Goal: Task Accomplishment & Management: Manage account settings

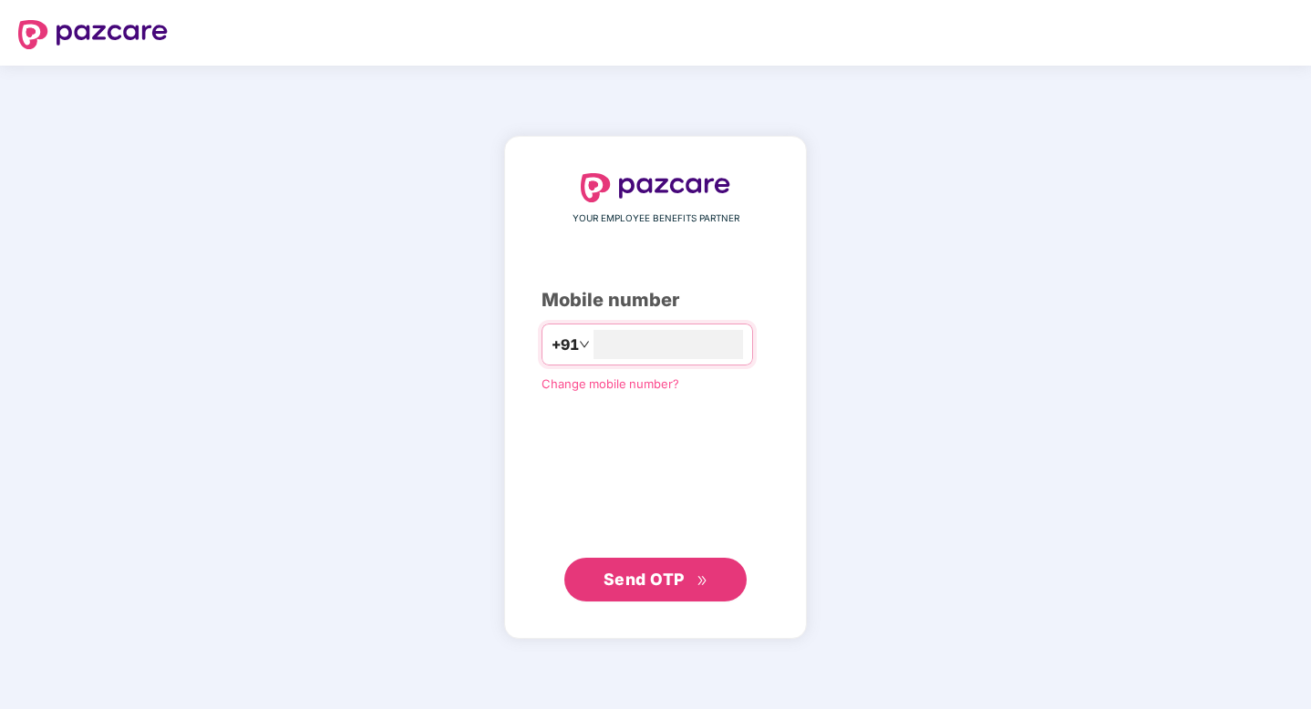
type input "**********"
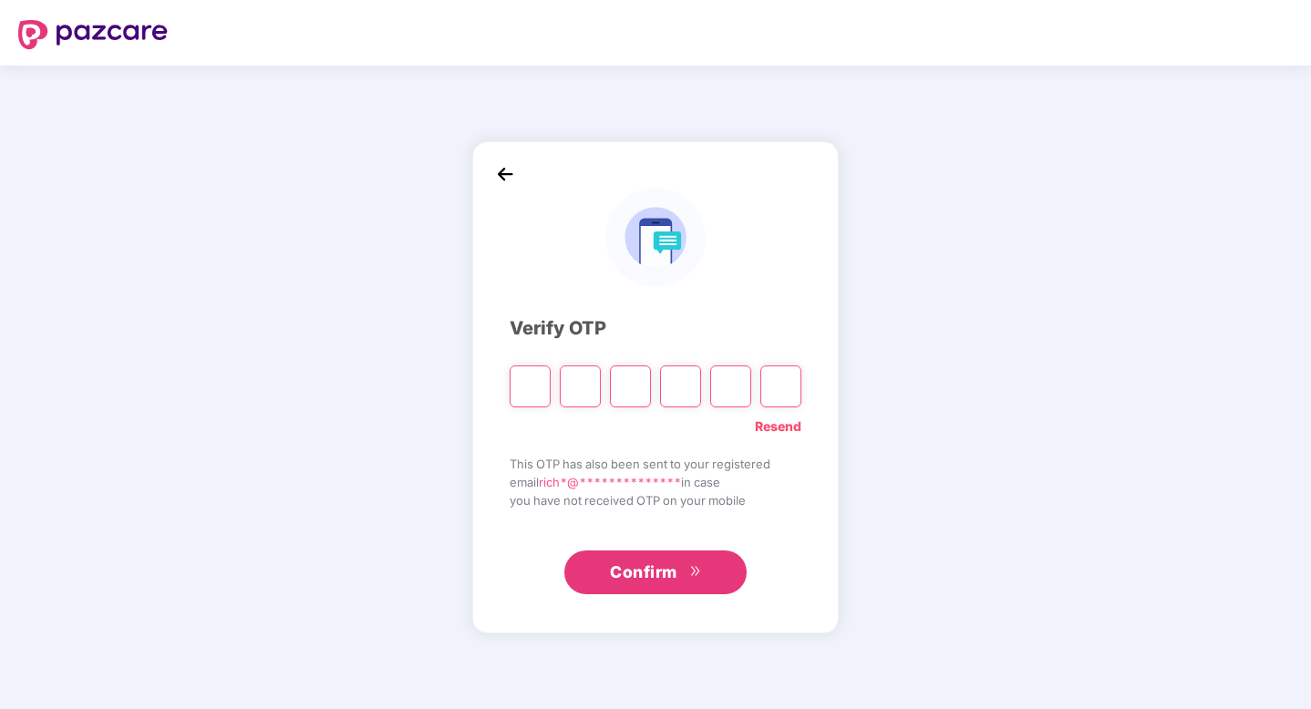
type input "*"
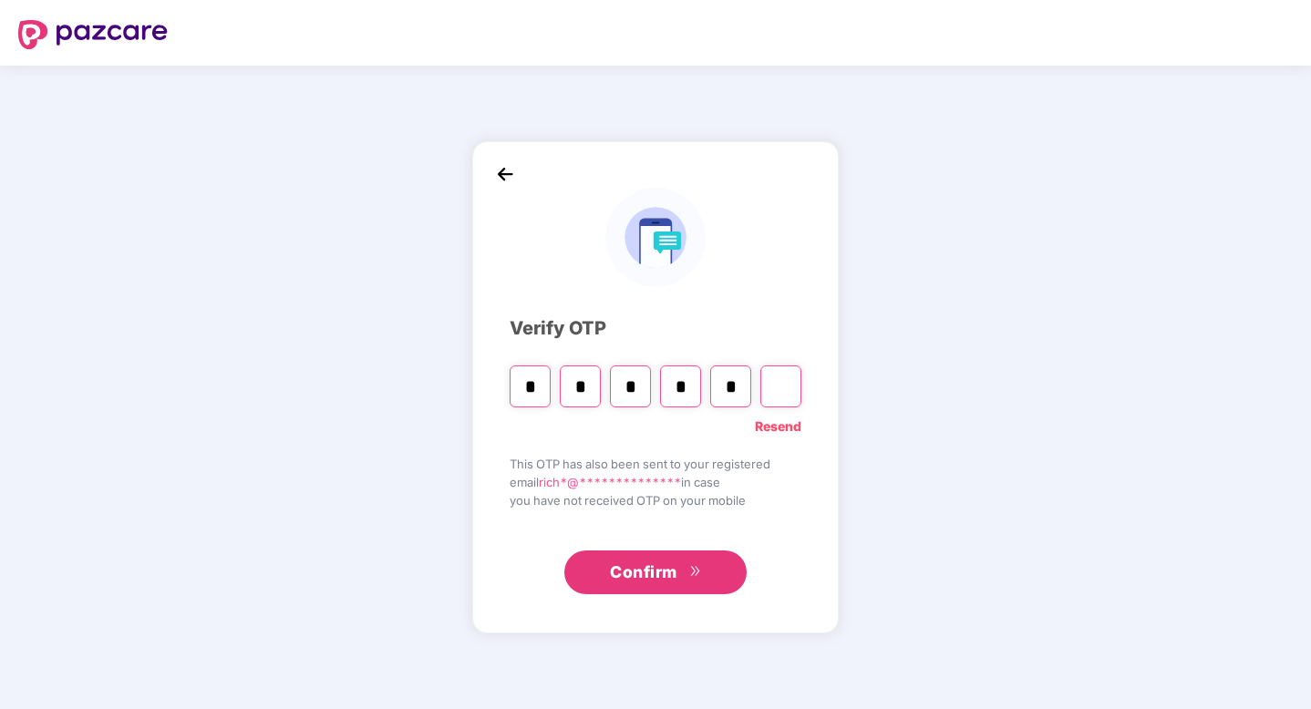
type input "*"
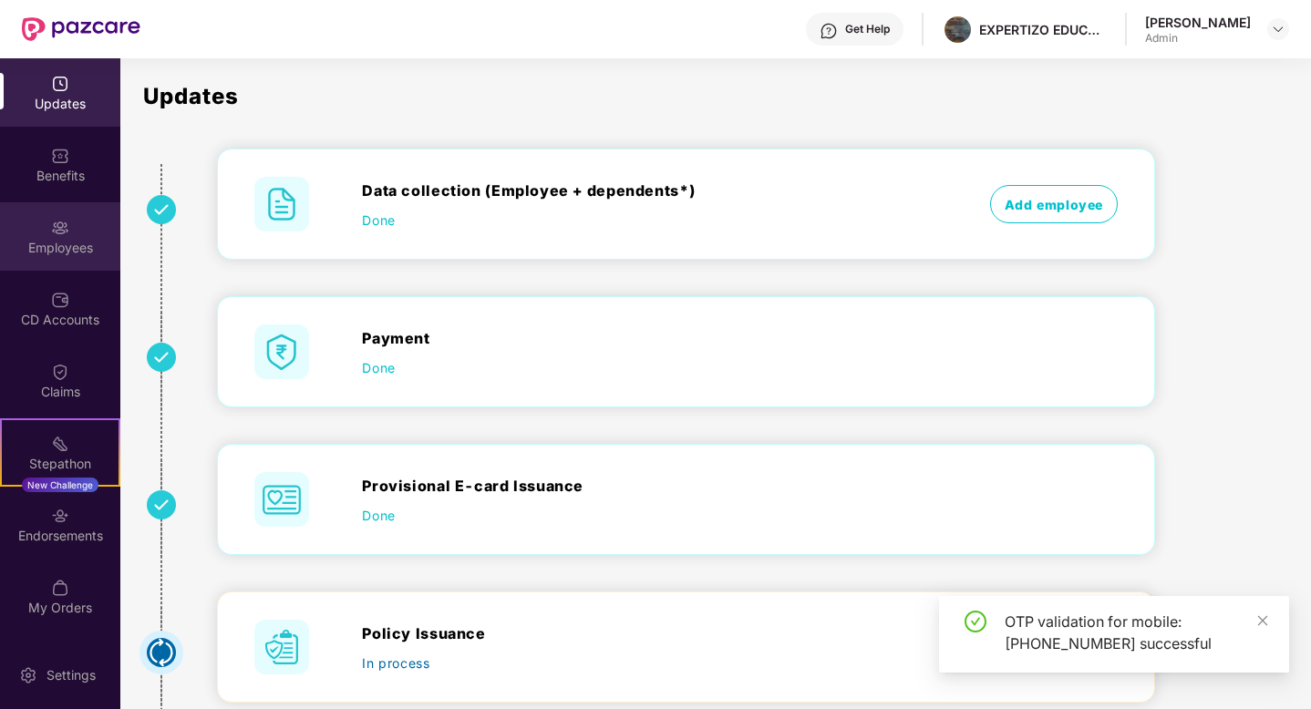
click at [72, 245] on div "Employees" at bounding box center [60, 248] width 120 height 18
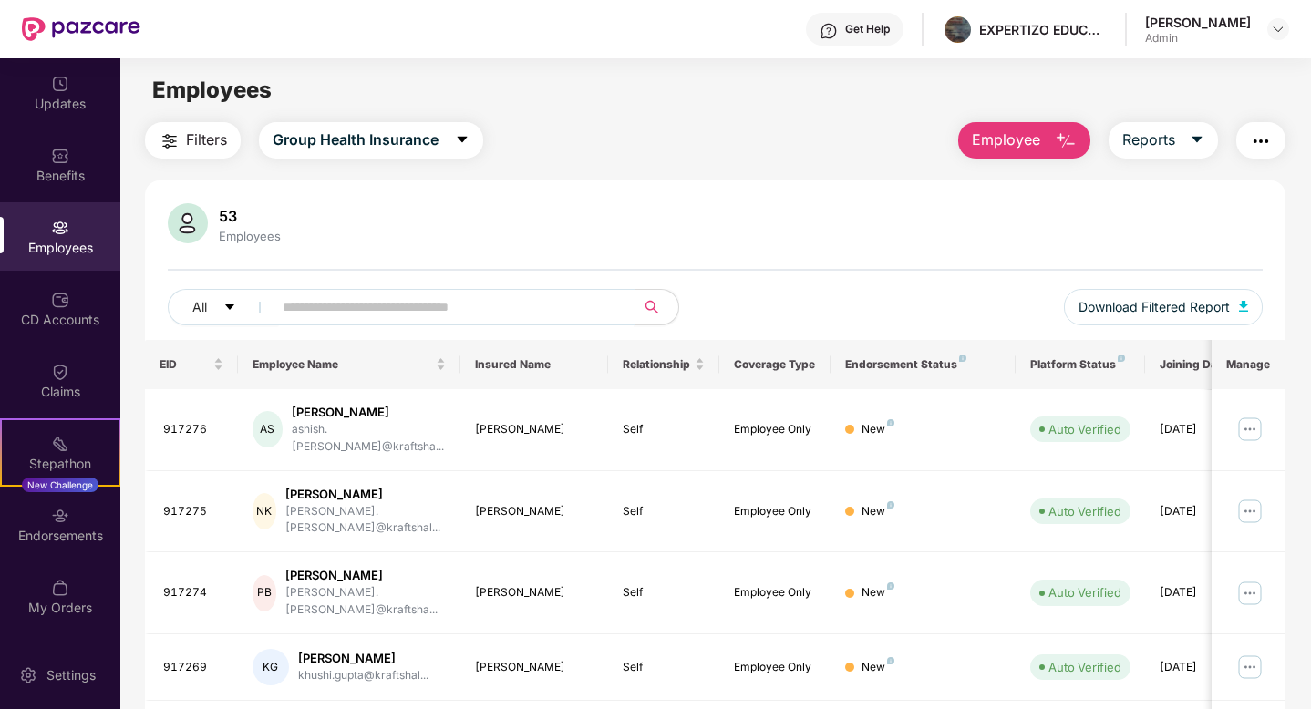
click at [386, 310] on input "text" at bounding box center [446, 307] width 327 height 27
type input "****"
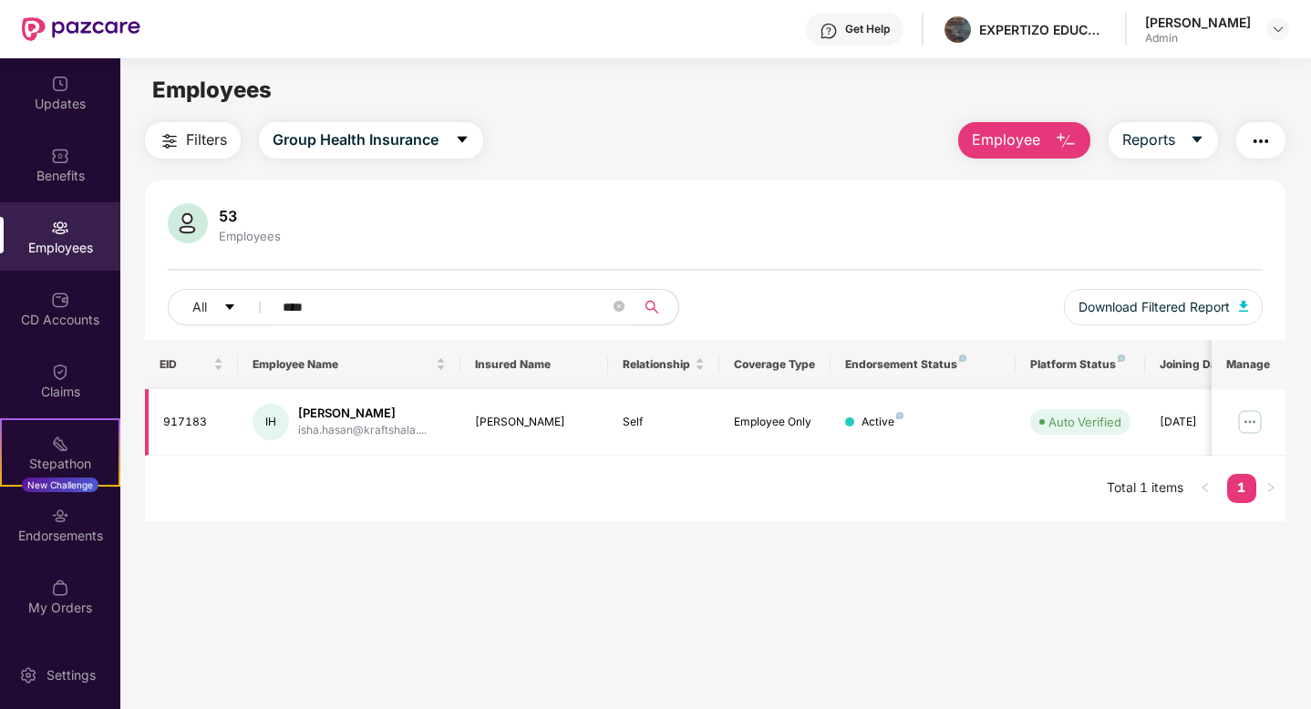
click at [1244, 417] on img at bounding box center [1249, 422] width 29 height 29
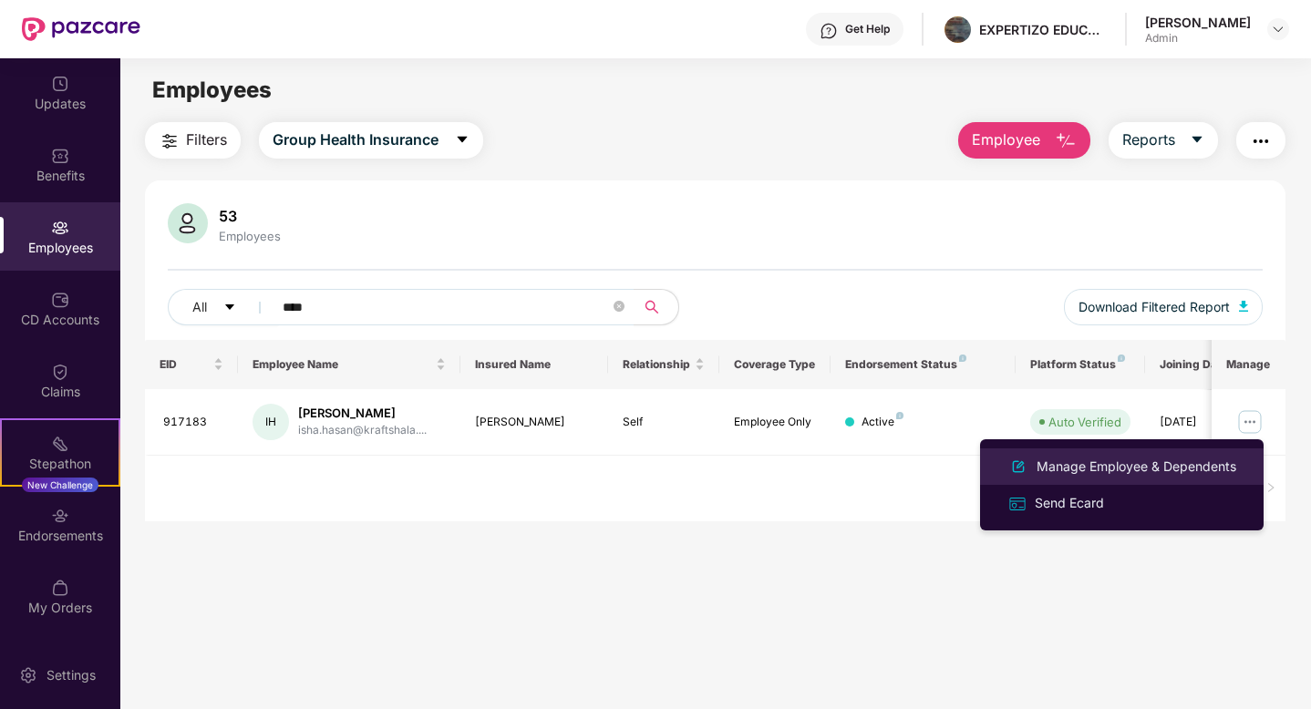
click at [1095, 472] on div "Manage Employee & Dependents" at bounding box center [1136, 467] width 207 height 20
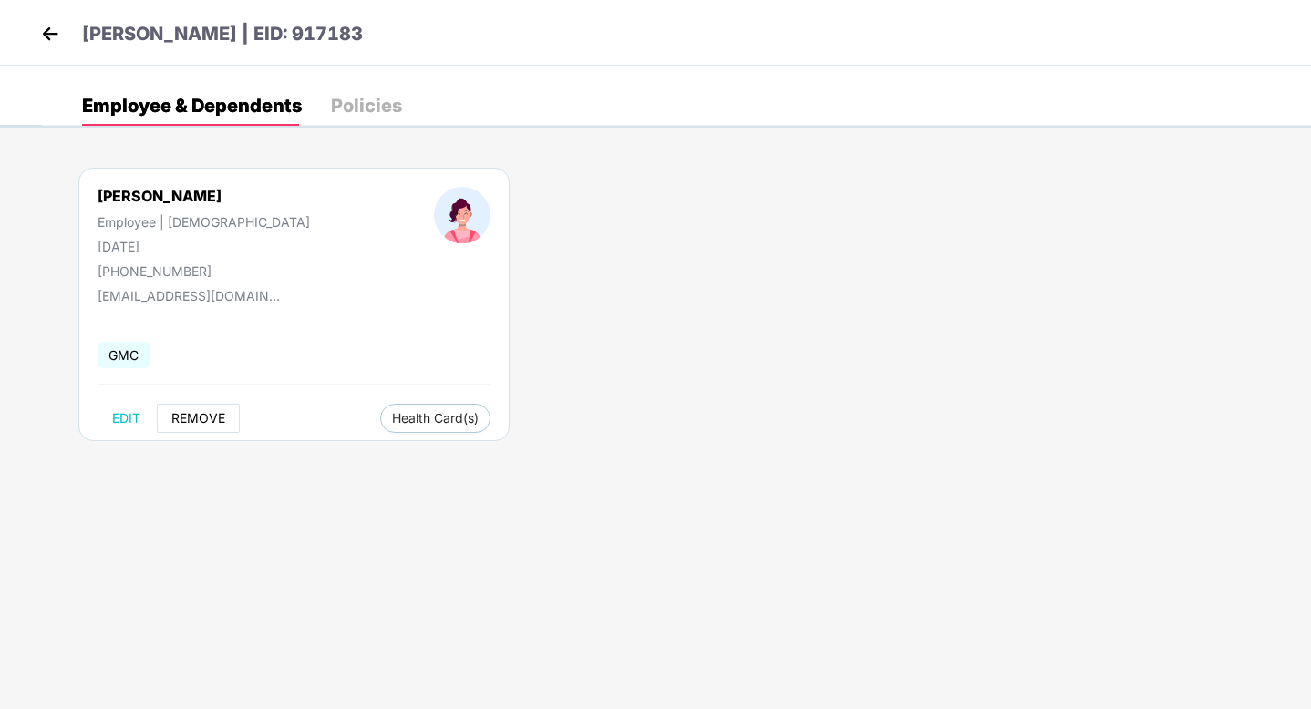
click at [205, 421] on span "REMOVE" at bounding box center [198, 418] width 54 height 15
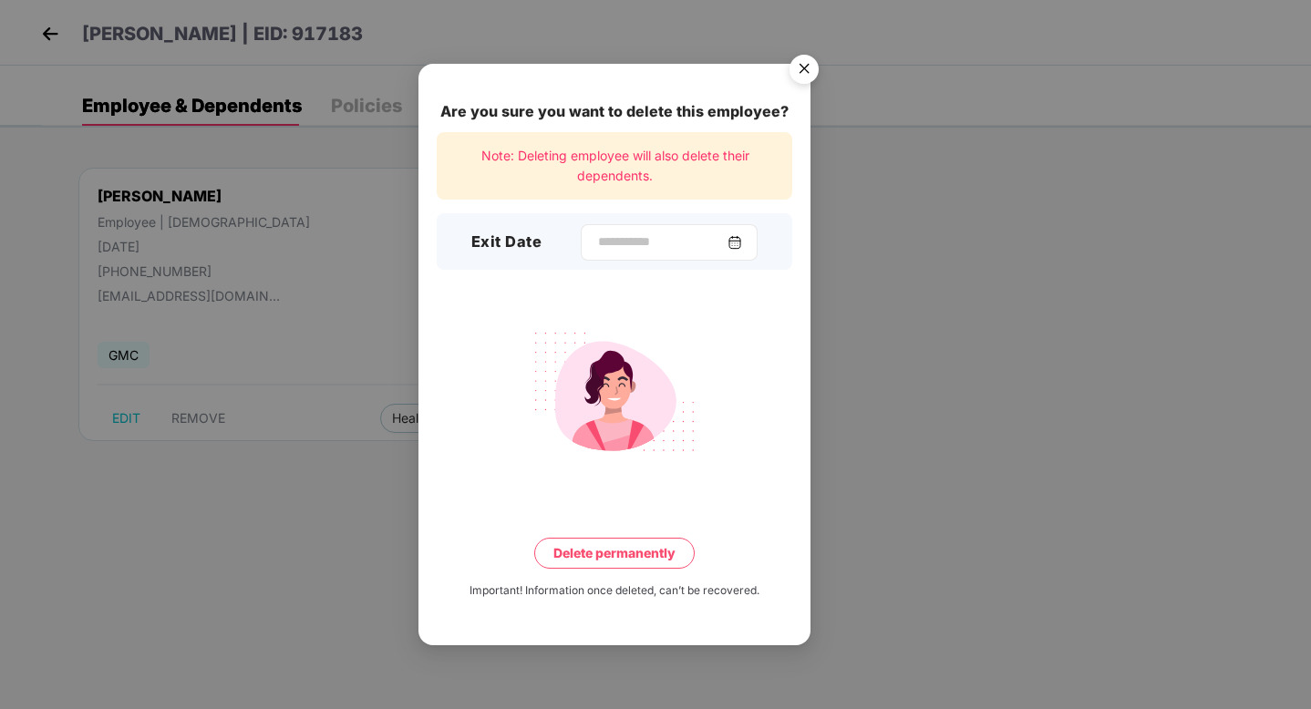
click at [735, 238] on img at bounding box center [735, 242] width 15 height 15
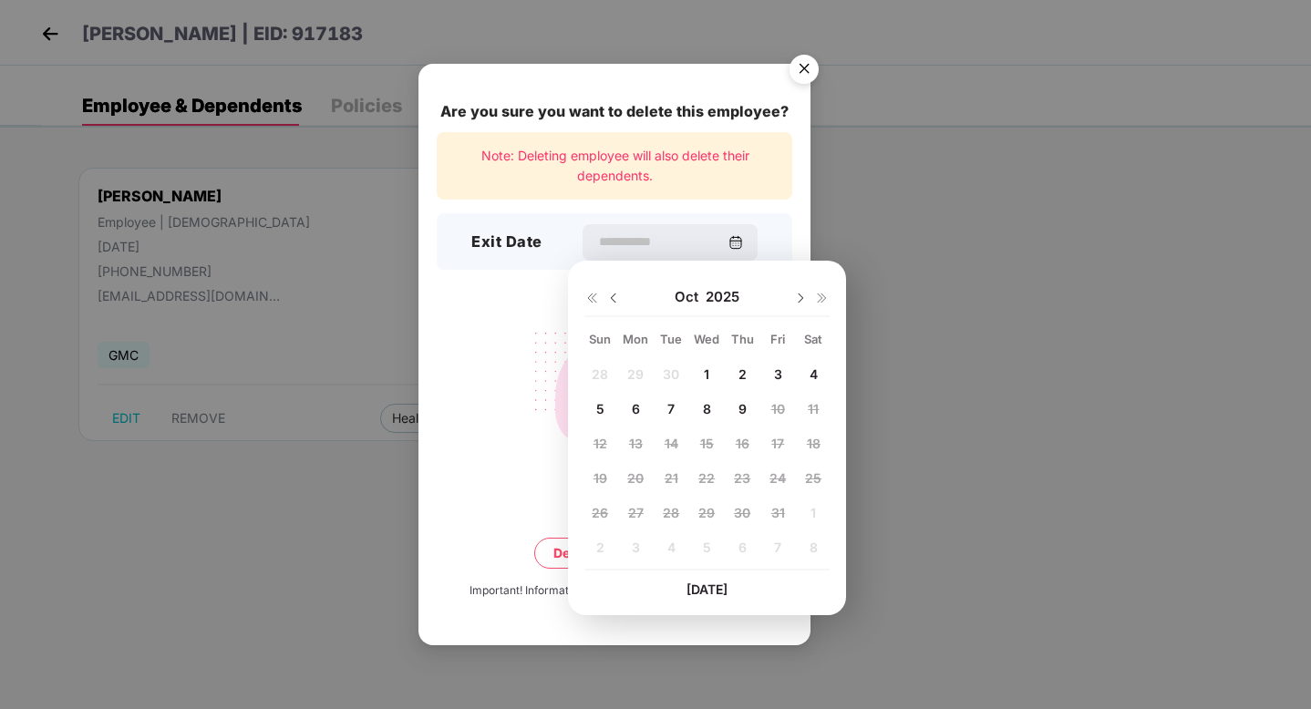
click at [741, 404] on span "9" at bounding box center [742, 408] width 8 height 15
type input "**********"
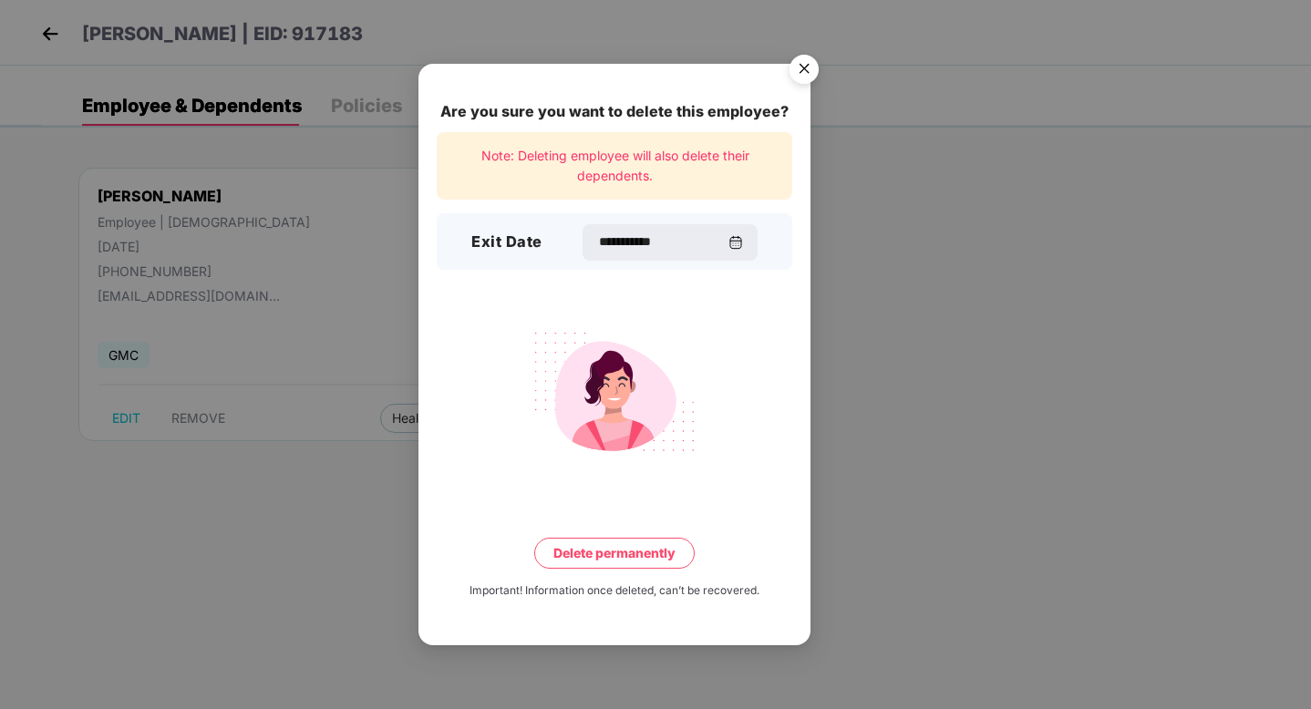
click at [612, 553] on button "Delete permanently" at bounding box center [614, 553] width 160 height 31
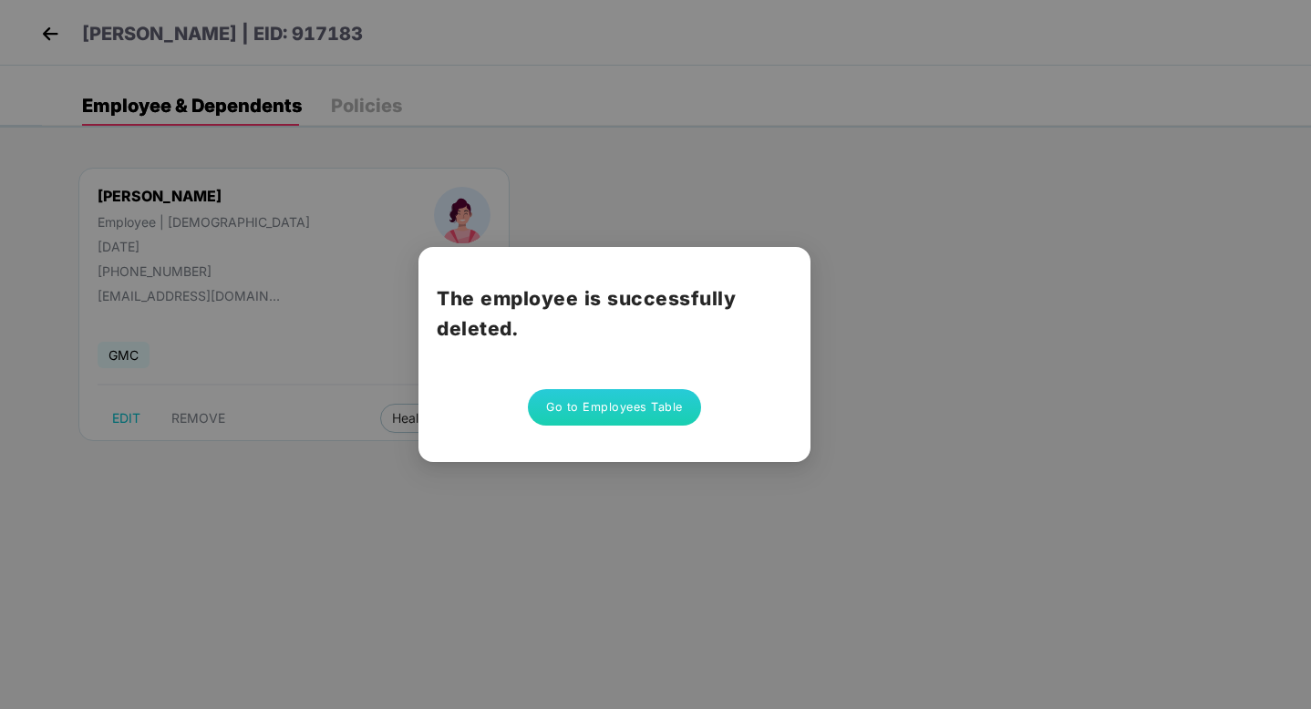
click at [621, 403] on button "Go to Employees Table" at bounding box center [614, 407] width 173 height 36
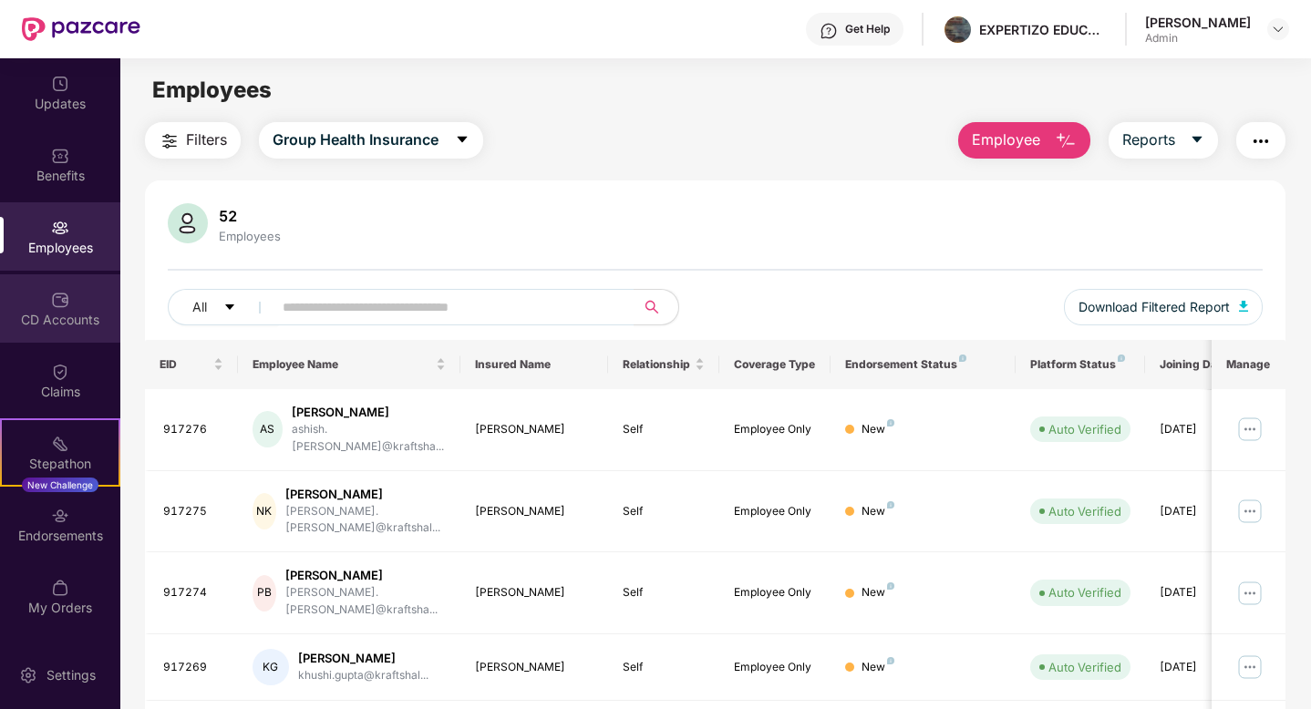
click at [49, 320] on div "CD Accounts" at bounding box center [60, 320] width 120 height 18
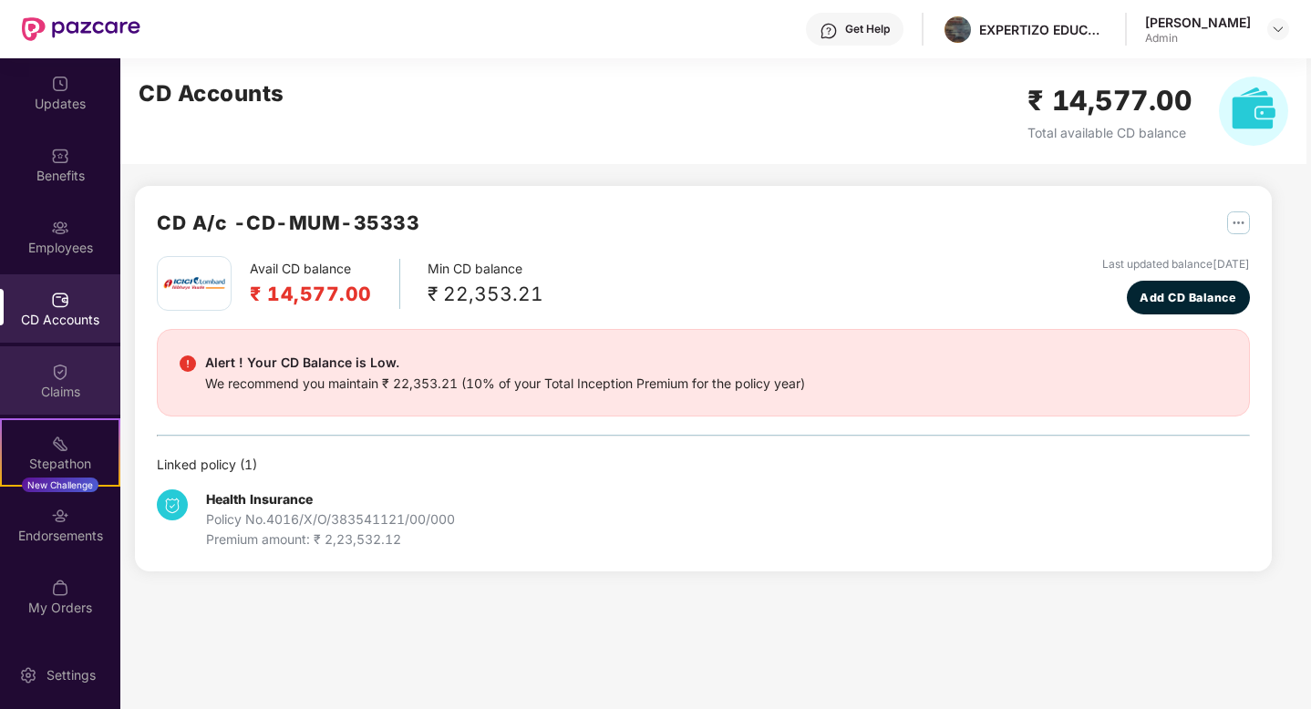
click at [76, 375] on div "Claims" at bounding box center [60, 380] width 120 height 68
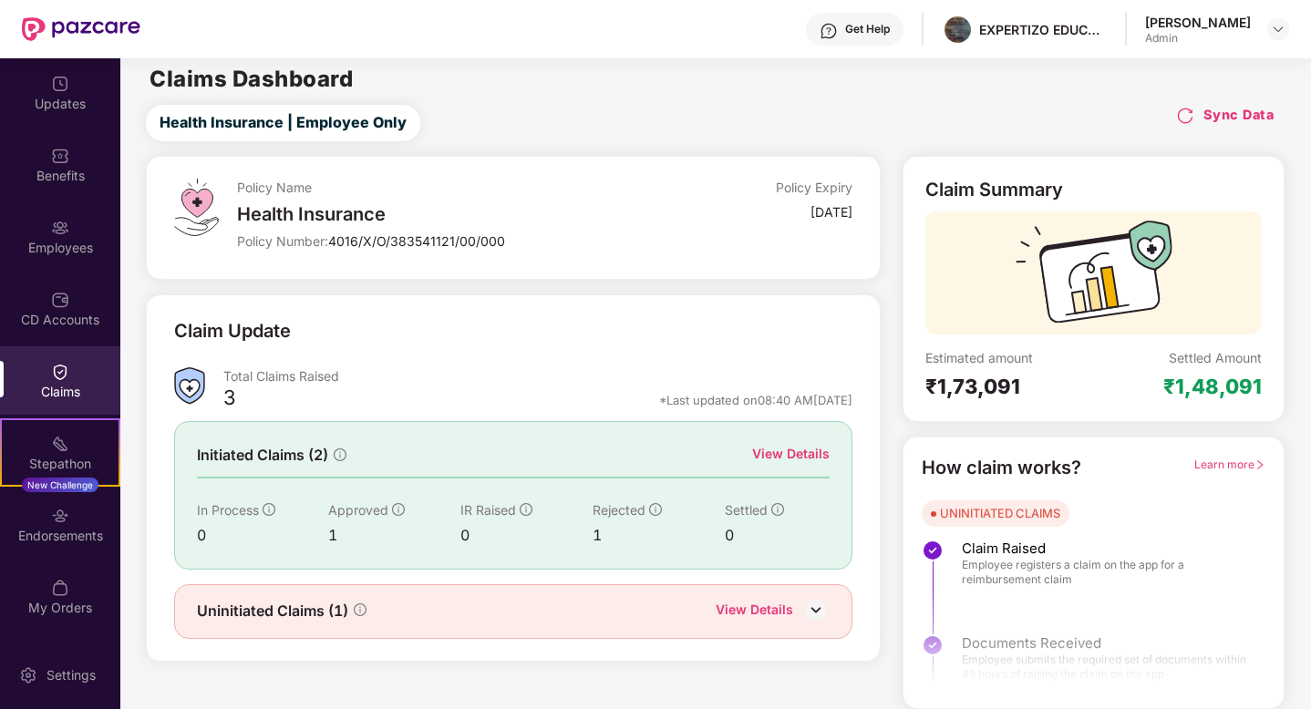
scroll to position [1, 0]
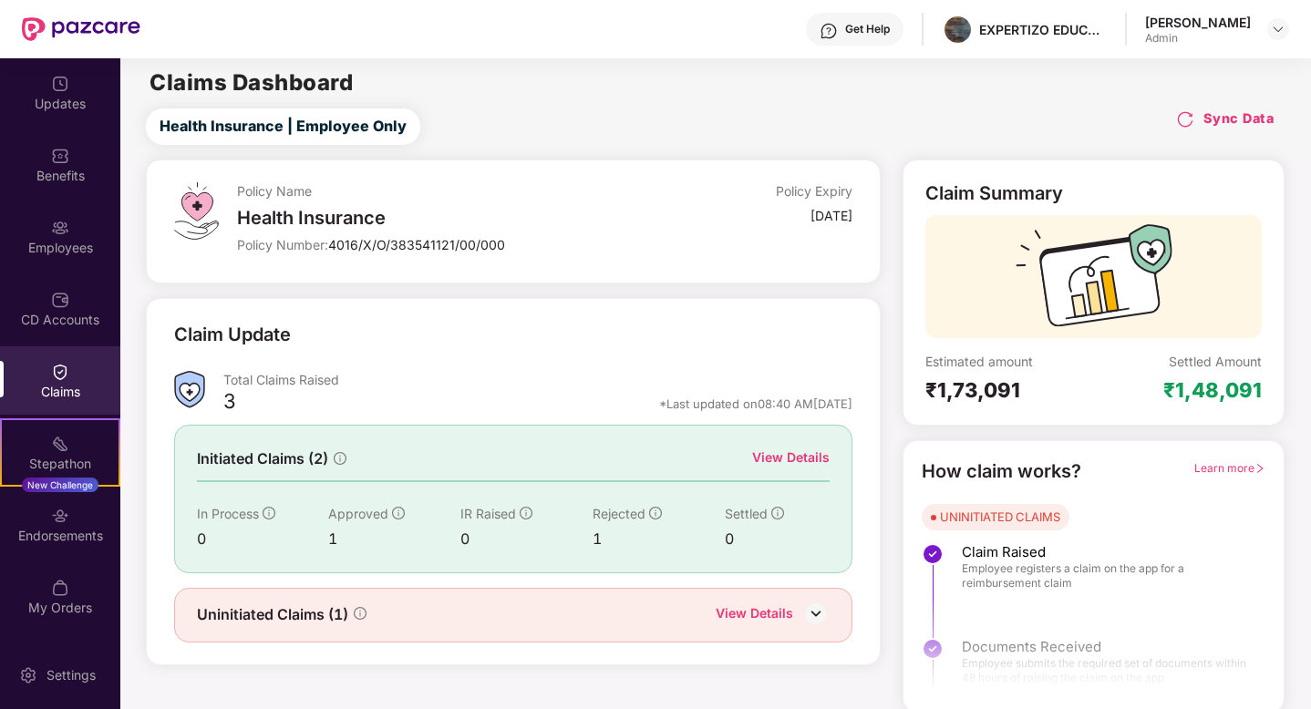
click at [822, 607] on img at bounding box center [815, 613] width 27 height 27
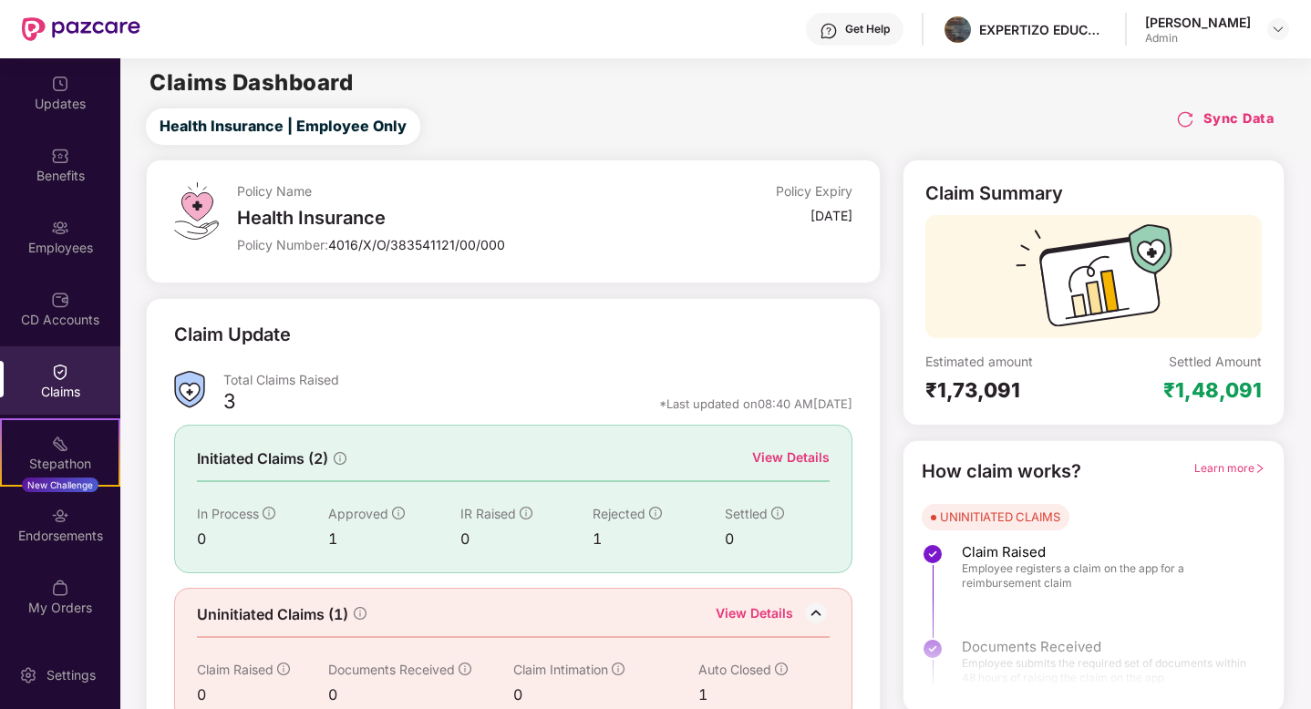
scroll to position [33, 0]
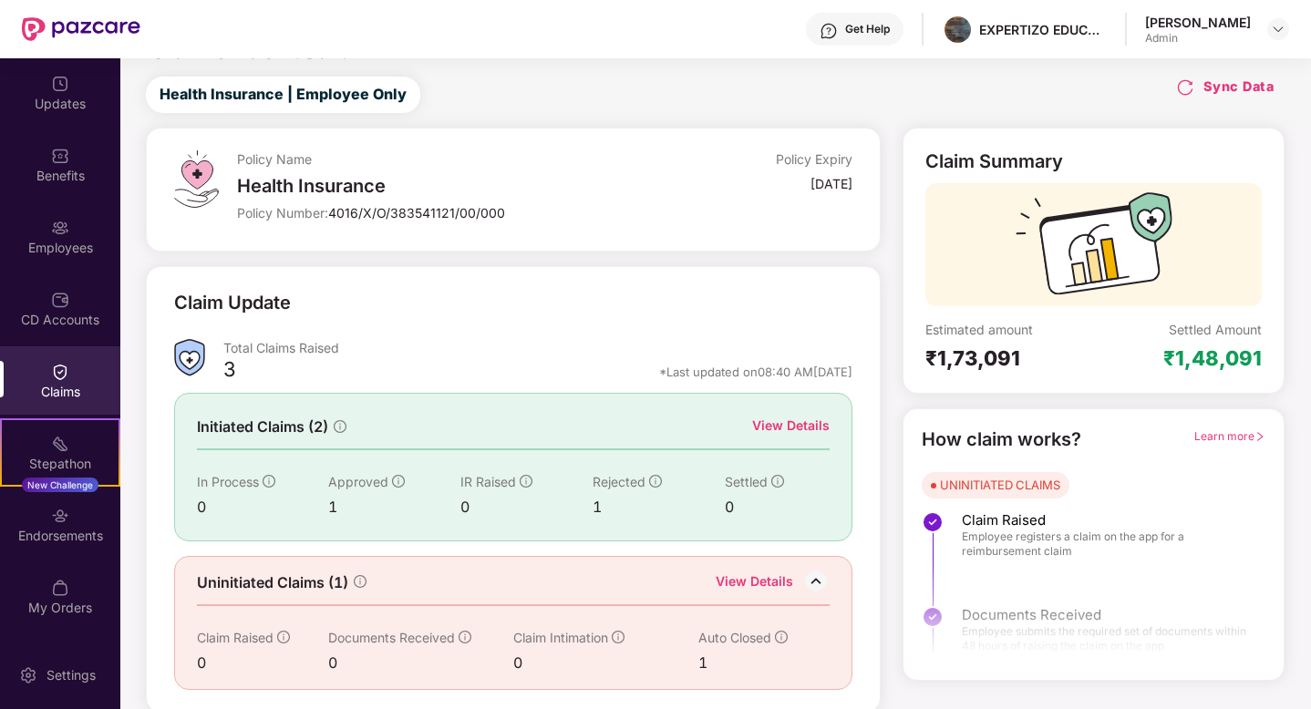
click at [701, 660] on div "1" at bounding box center [751, 663] width 106 height 23
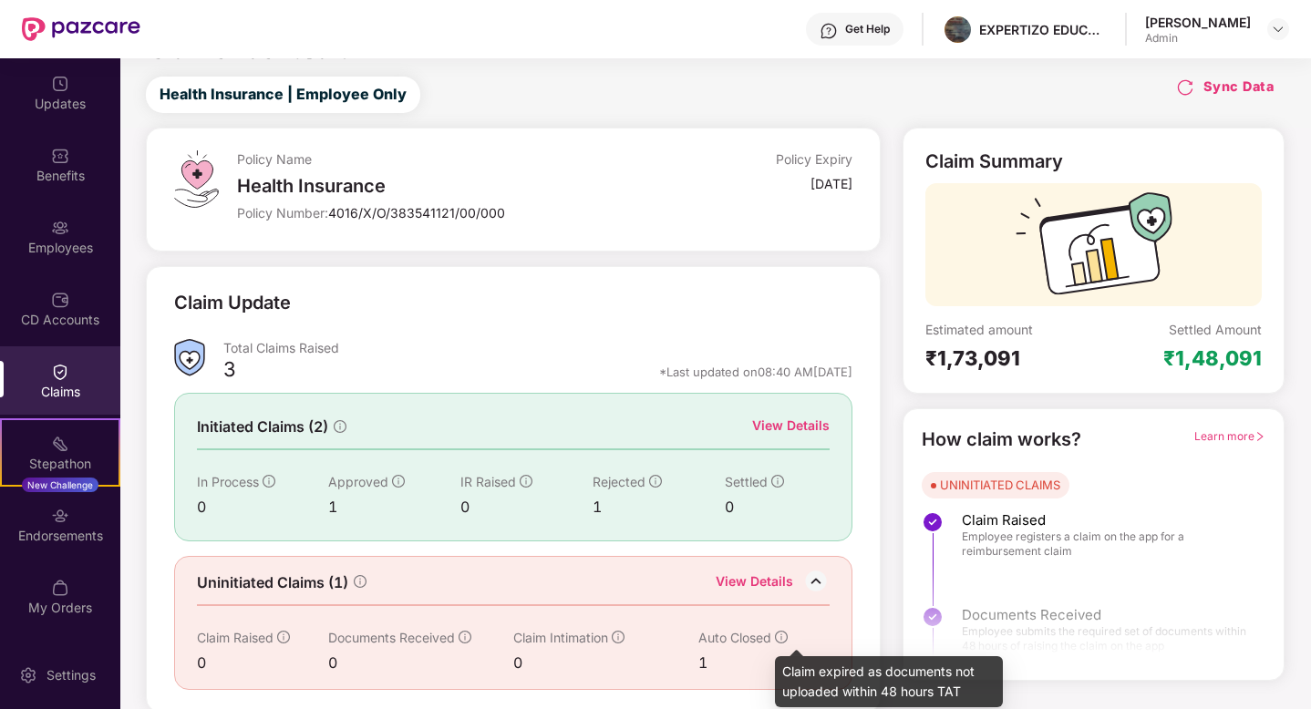
click at [779, 631] on icon "info-circle" at bounding box center [781, 637] width 13 height 13
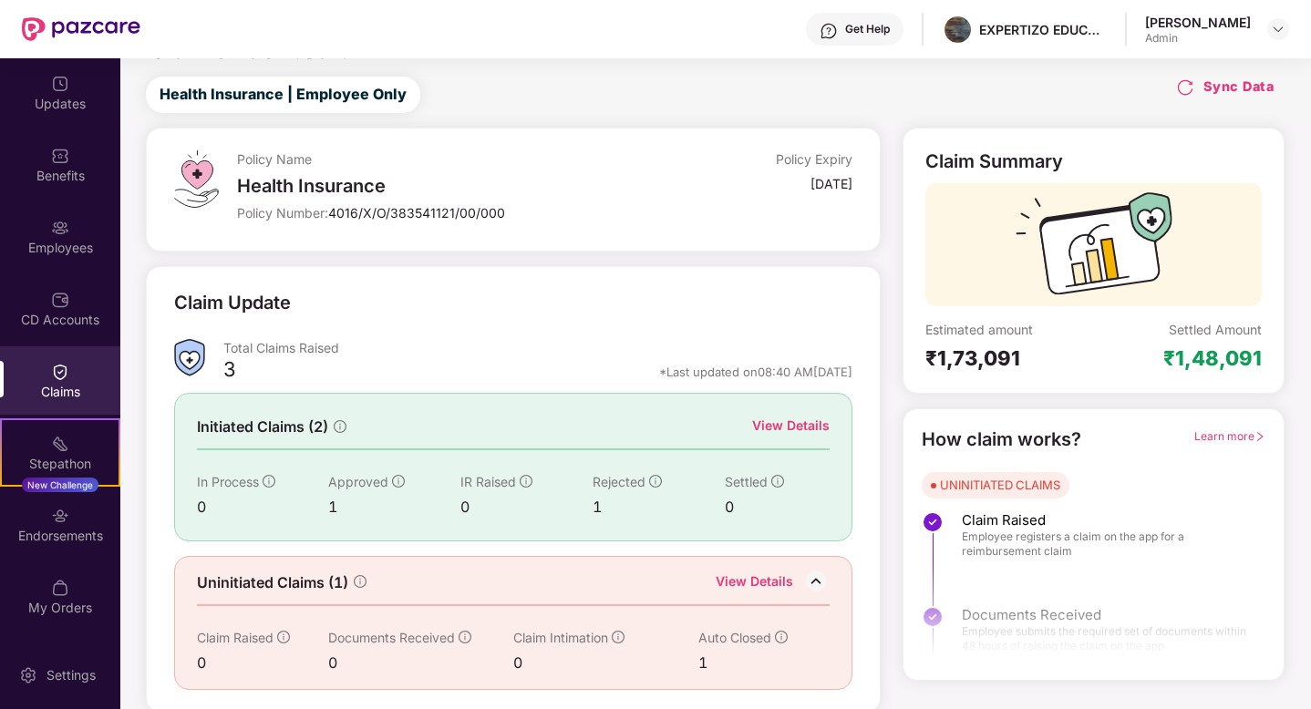
click at [814, 575] on img at bounding box center [815, 581] width 27 height 27
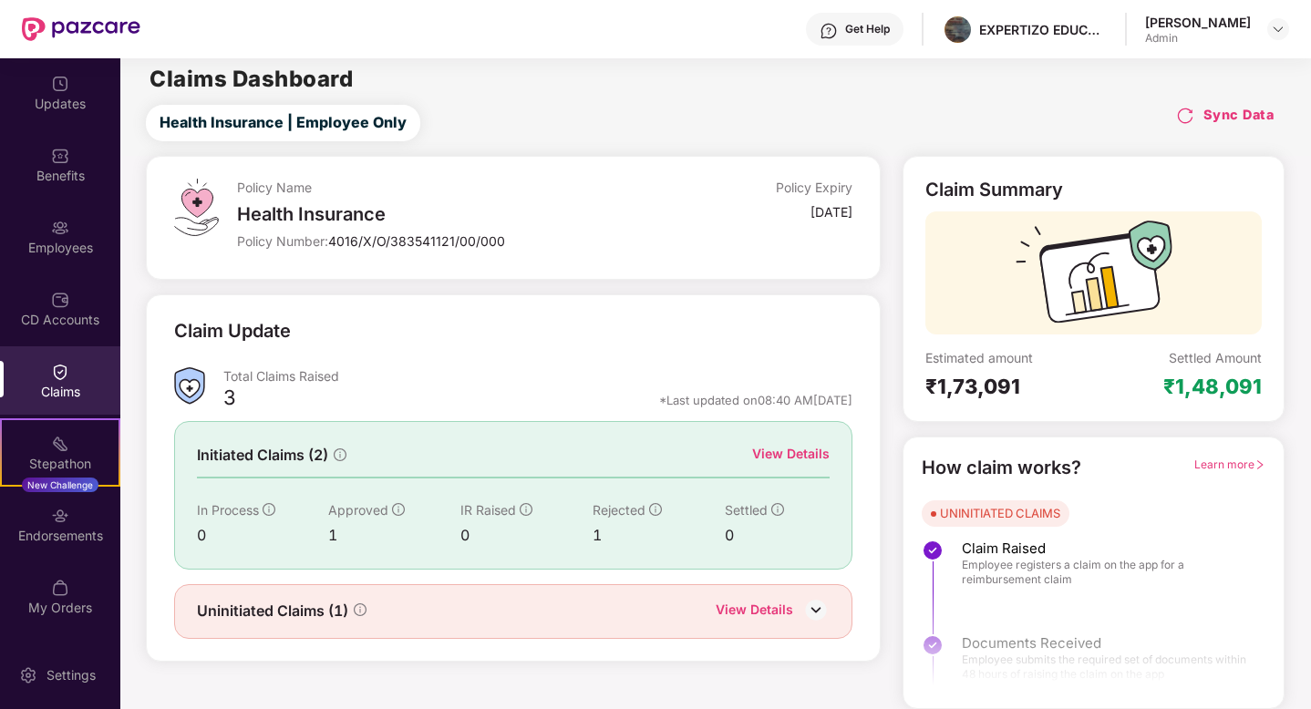
click at [790, 454] on div "View Details" at bounding box center [790, 454] width 77 height 20
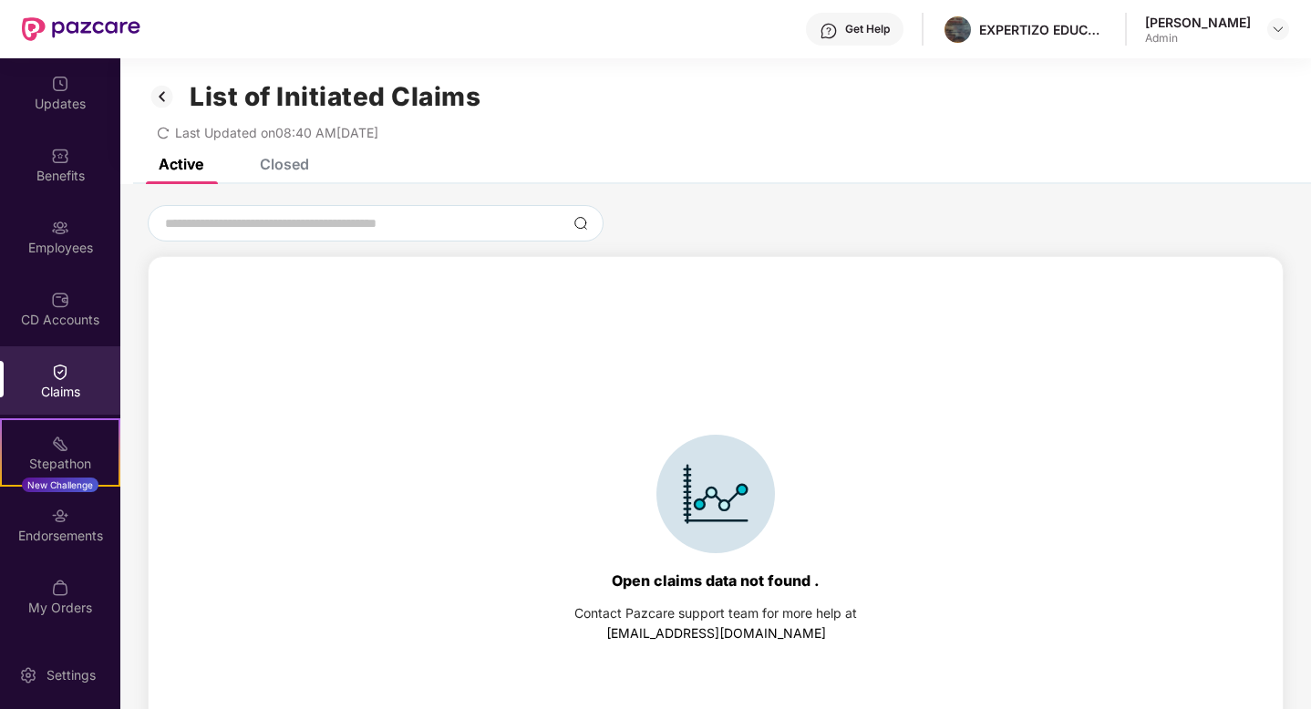
click at [269, 161] on div "Closed" at bounding box center [284, 164] width 49 height 18
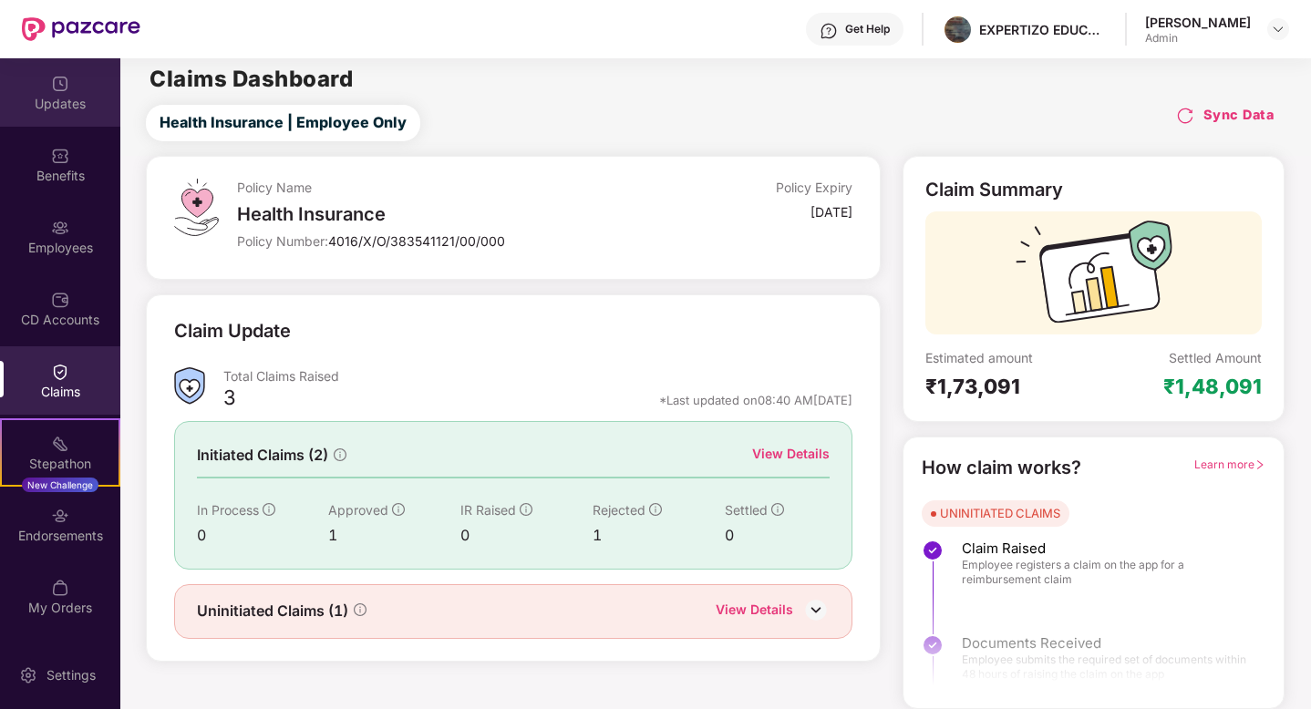
click at [36, 65] on div "Updates" at bounding box center [60, 92] width 120 height 68
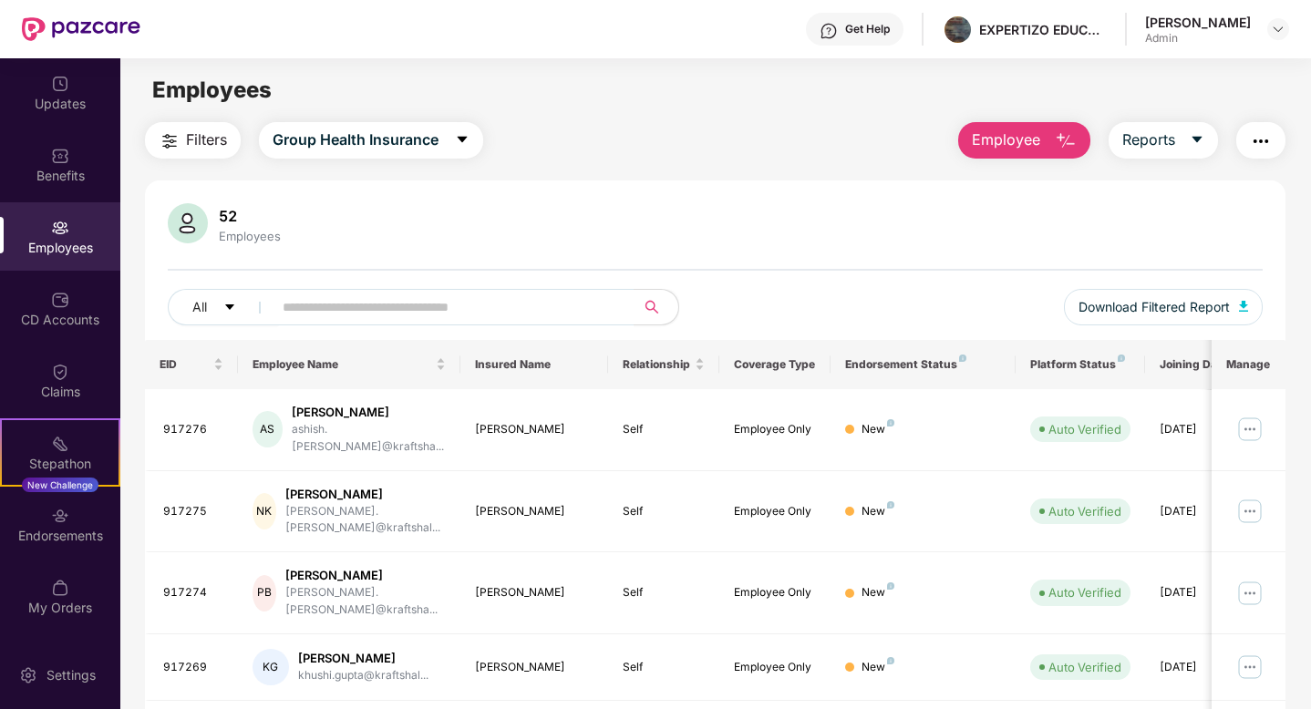
click at [60, 244] on div "Employees" at bounding box center [60, 248] width 120 height 18
click at [329, 305] on input "text" at bounding box center [446, 307] width 327 height 27
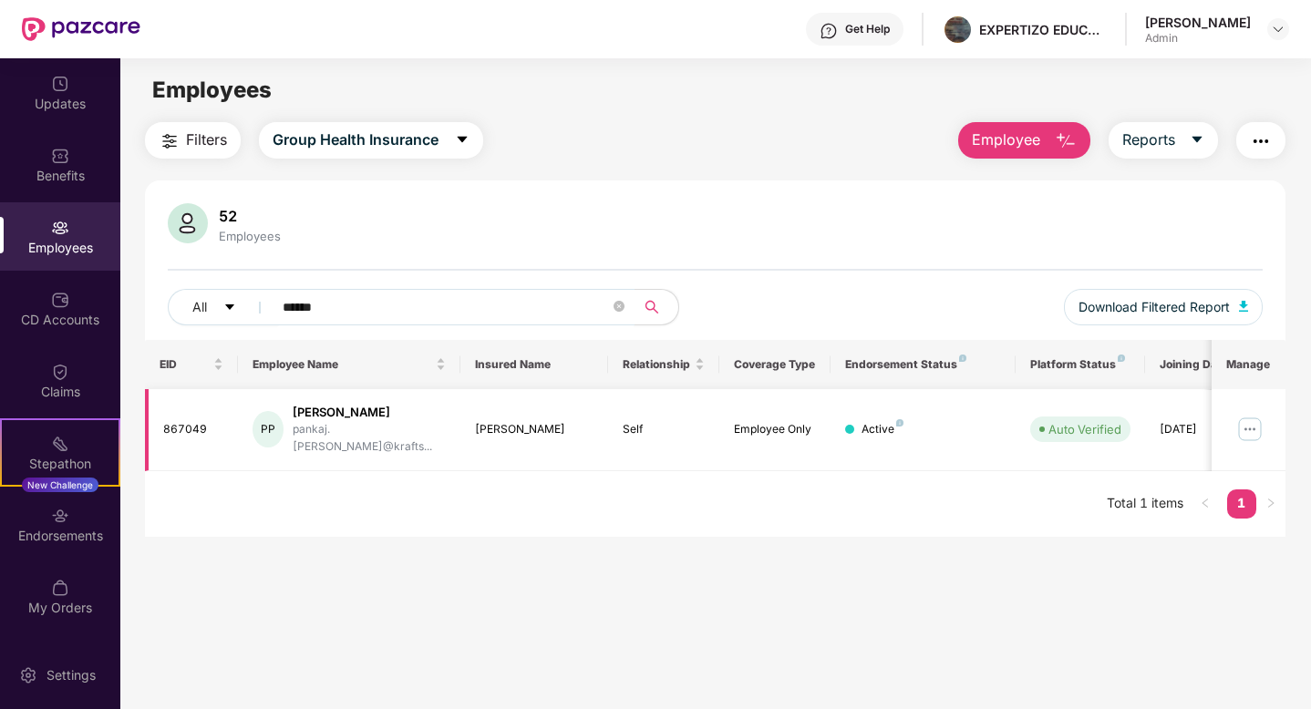
type input "******"
click at [1261, 424] on img at bounding box center [1249, 429] width 29 height 29
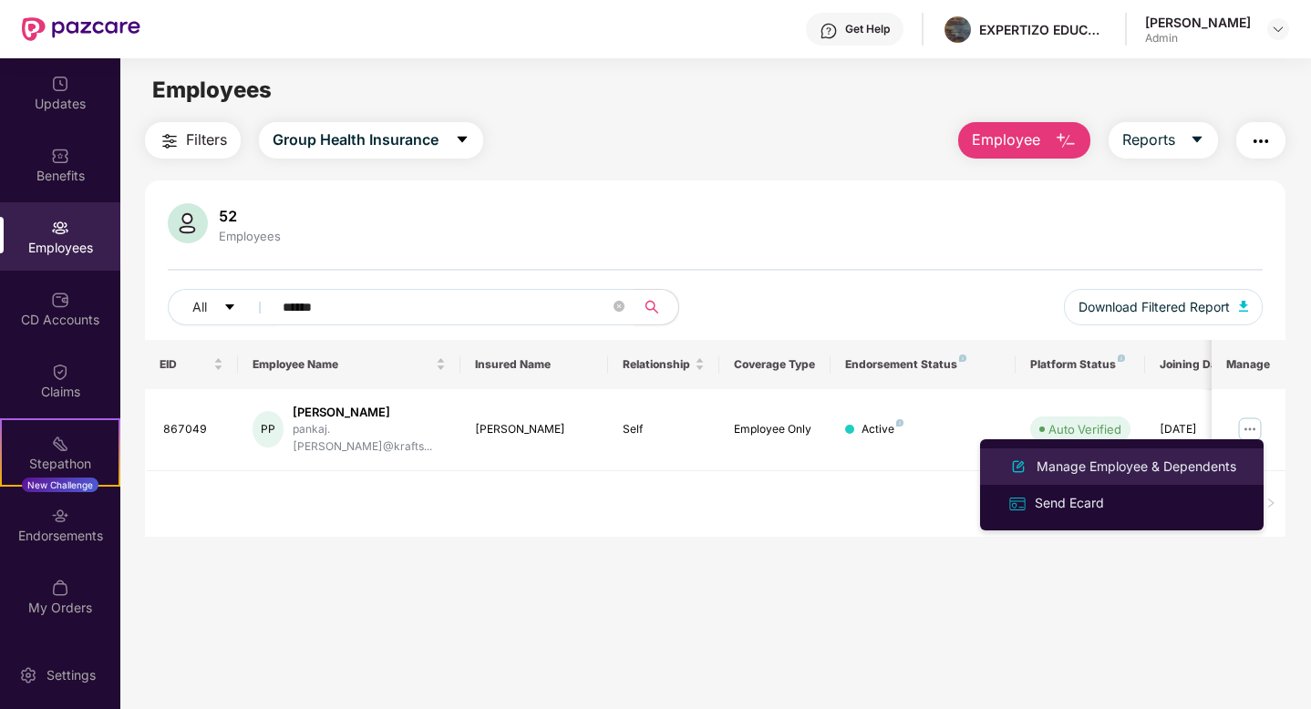
click at [1094, 468] on div "Manage Employee & Dependents" at bounding box center [1136, 467] width 207 height 20
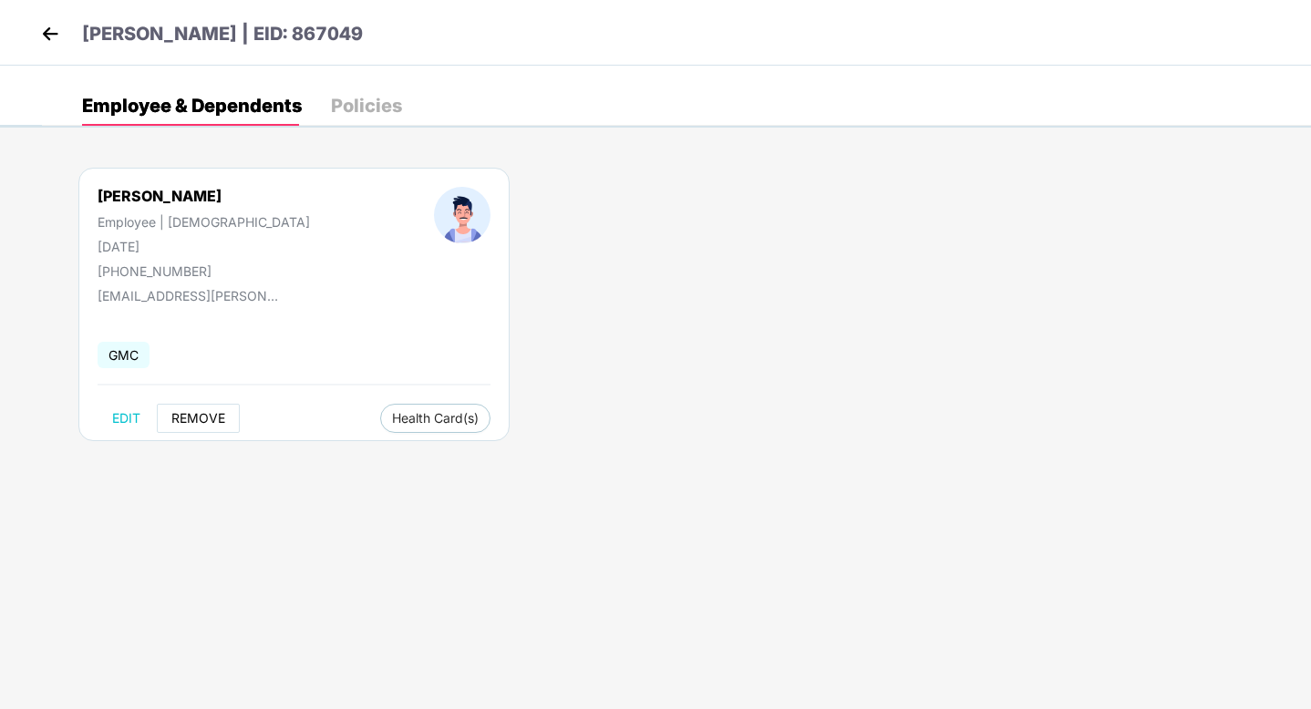
click at [215, 412] on span "REMOVE" at bounding box center [198, 418] width 54 height 15
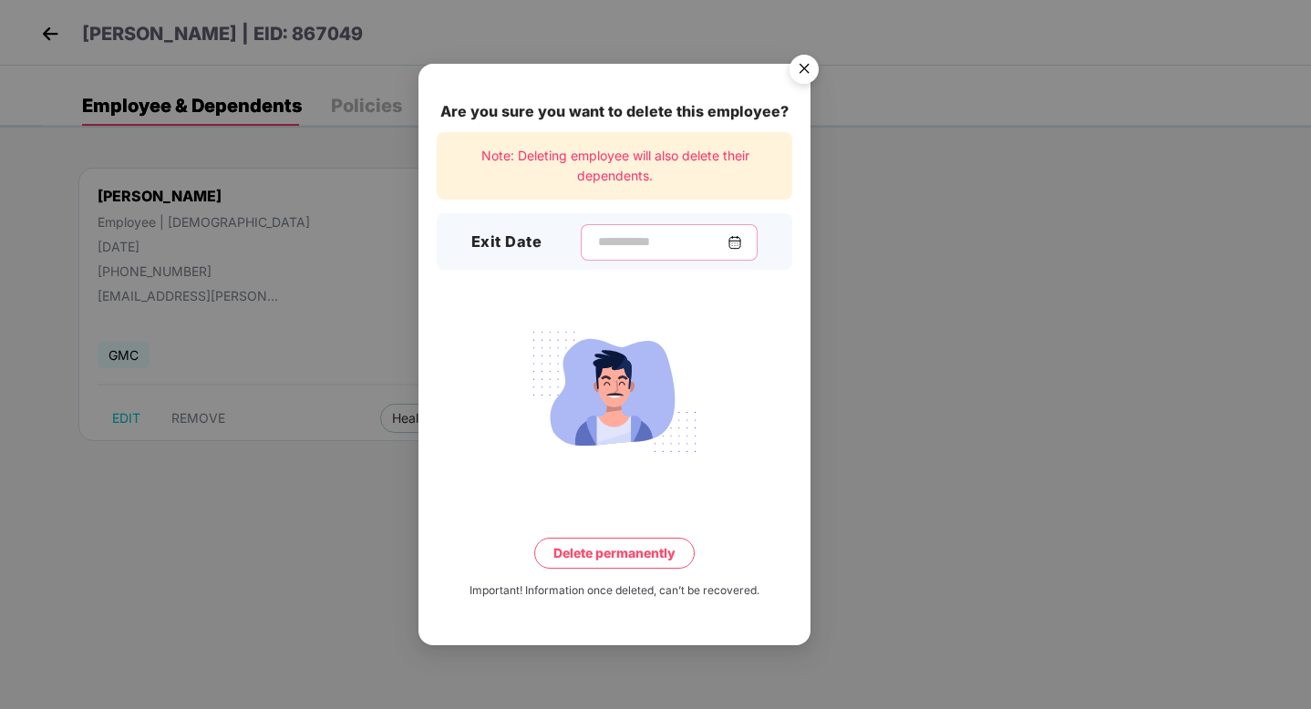
click at [666, 234] on input at bounding box center [661, 241] width 131 height 19
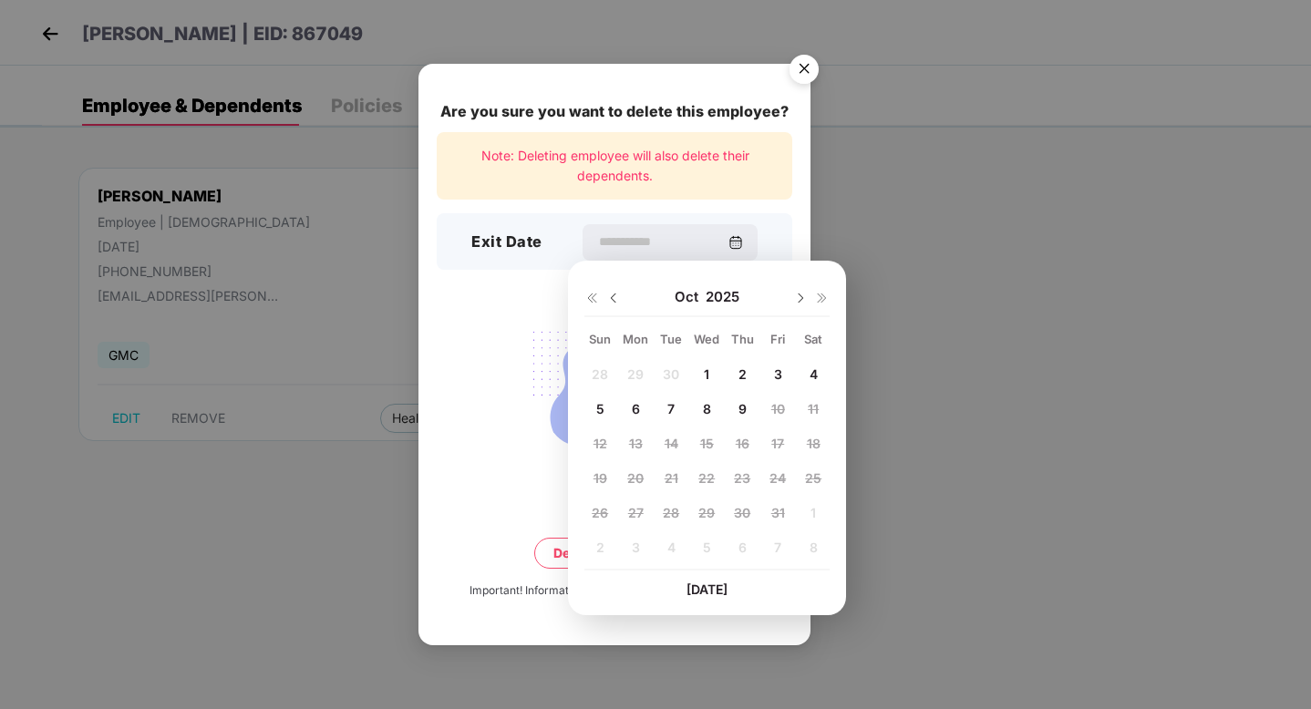
click at [632, 406] on span "6" at bounding box center [636, 408] width 8 height 15
type input "**********"
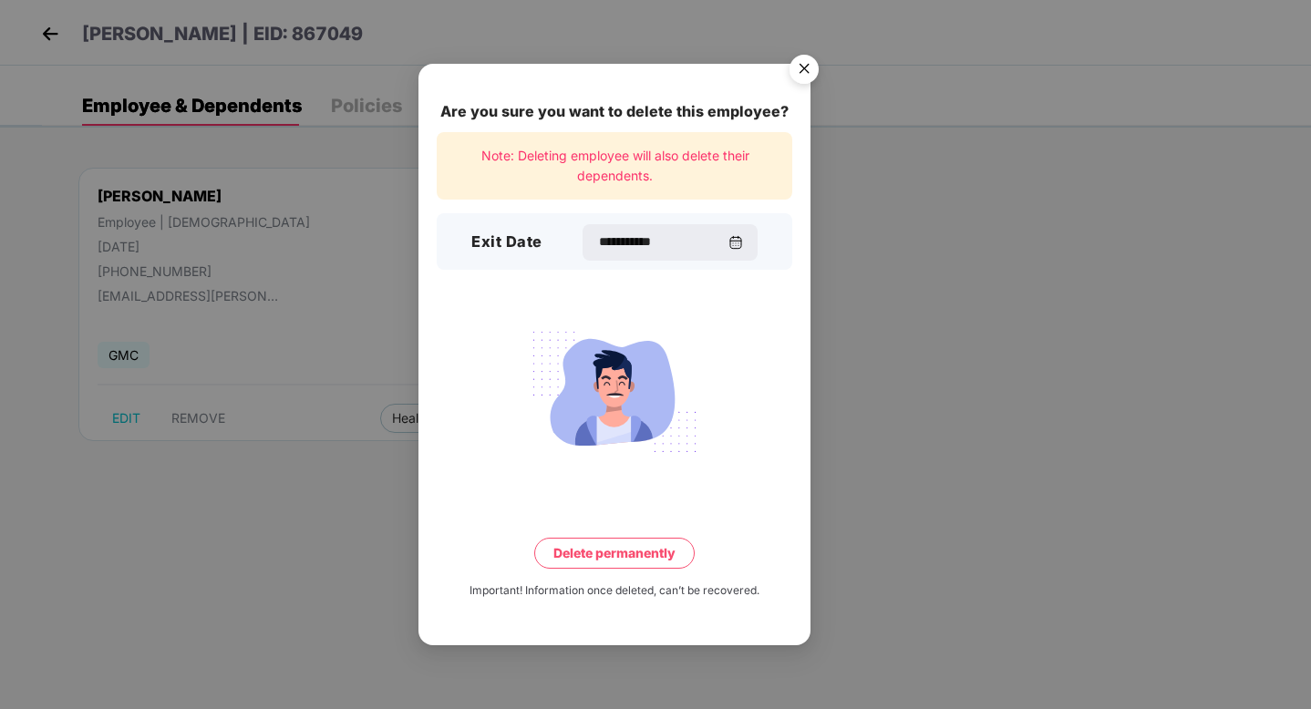
click at [590, 563] on button "Delete permanently" at bounding box center [614, 553] width 160 height 31
